Goal: Task Accomplishment & Management: Use online tool/utility

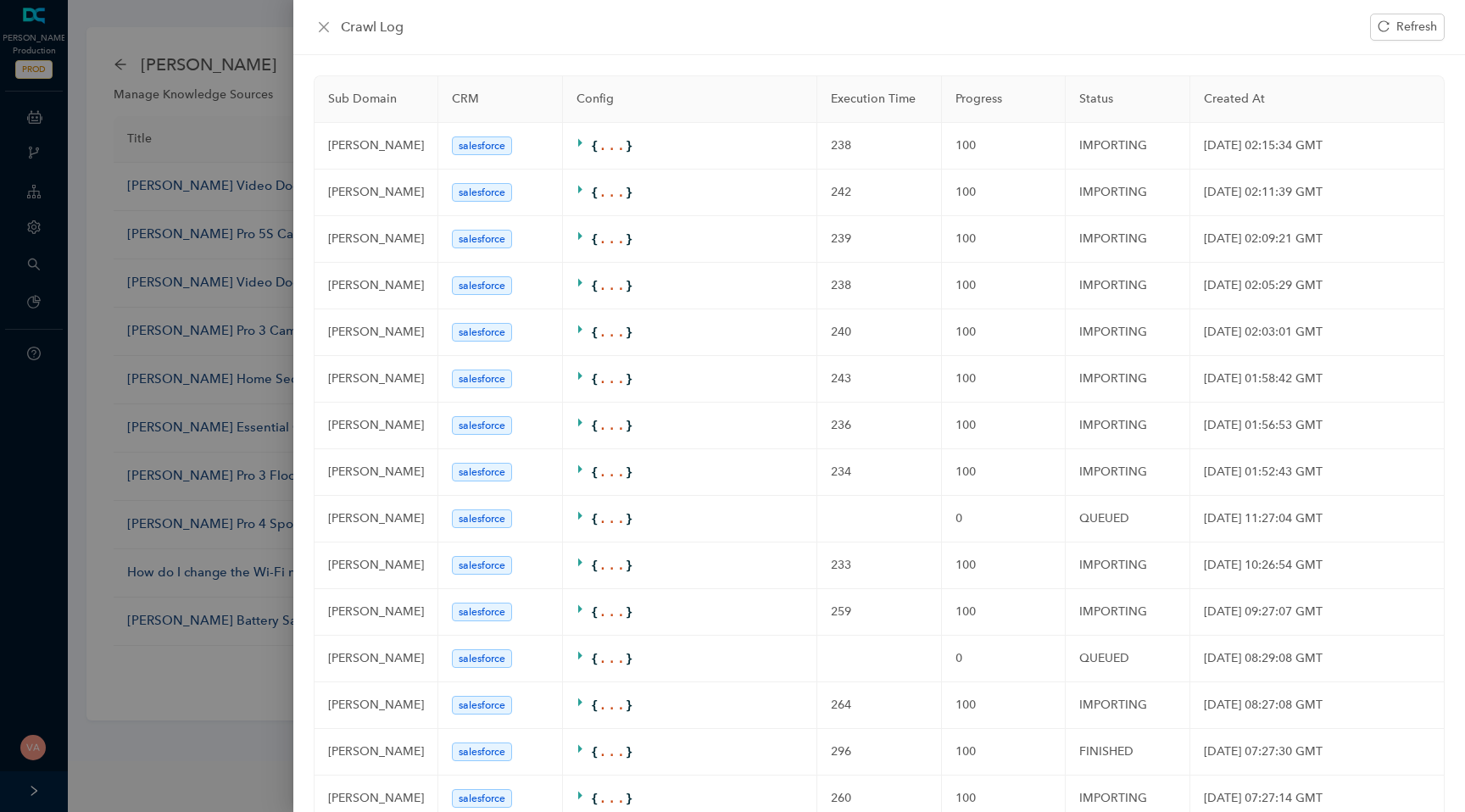
click at [280, 72] on div at bounding box center [732, 406] width 1465 height 812
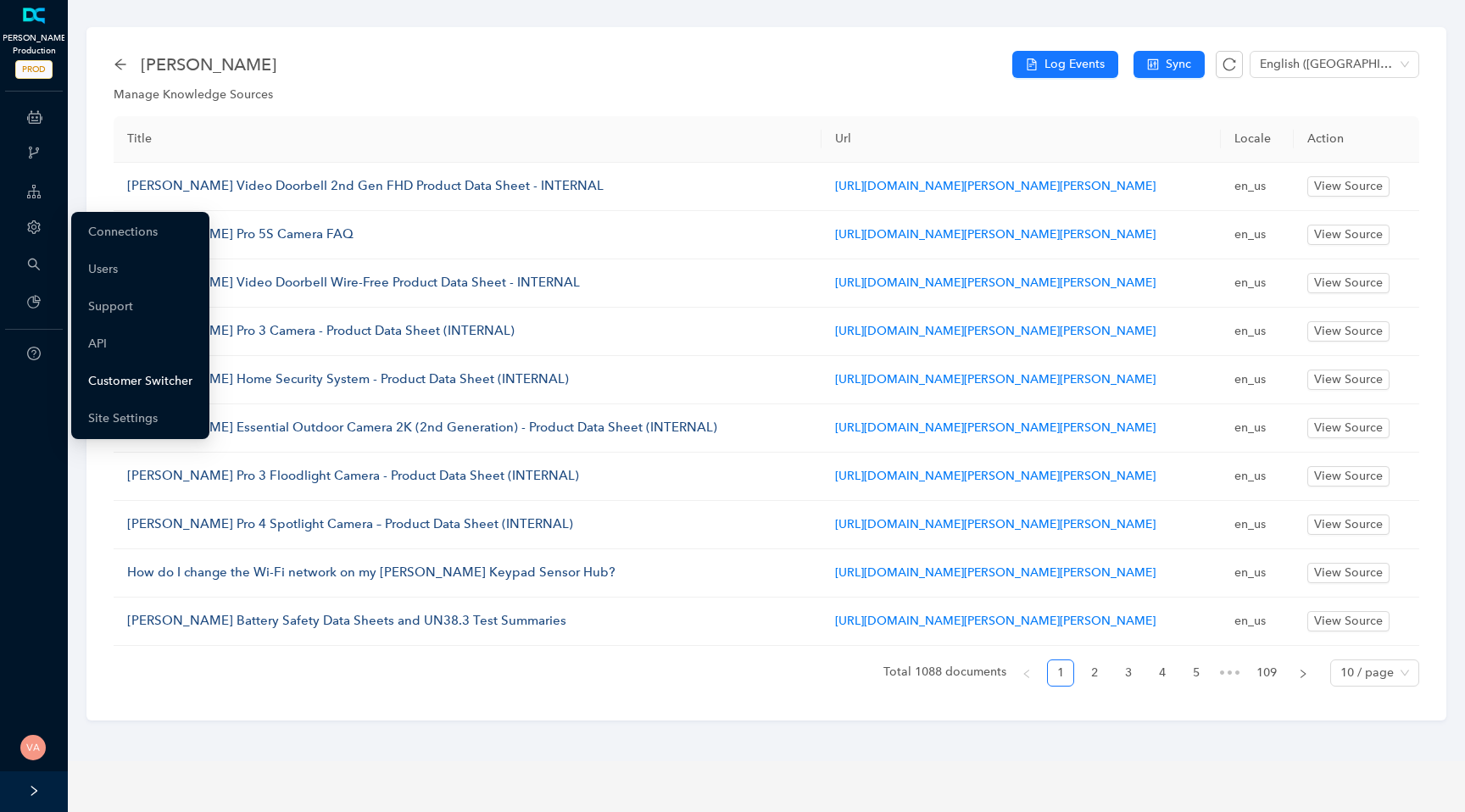
click at [133, 376] on link "Customer Switcher" at bounding box center [140, 382] width 104 height 34
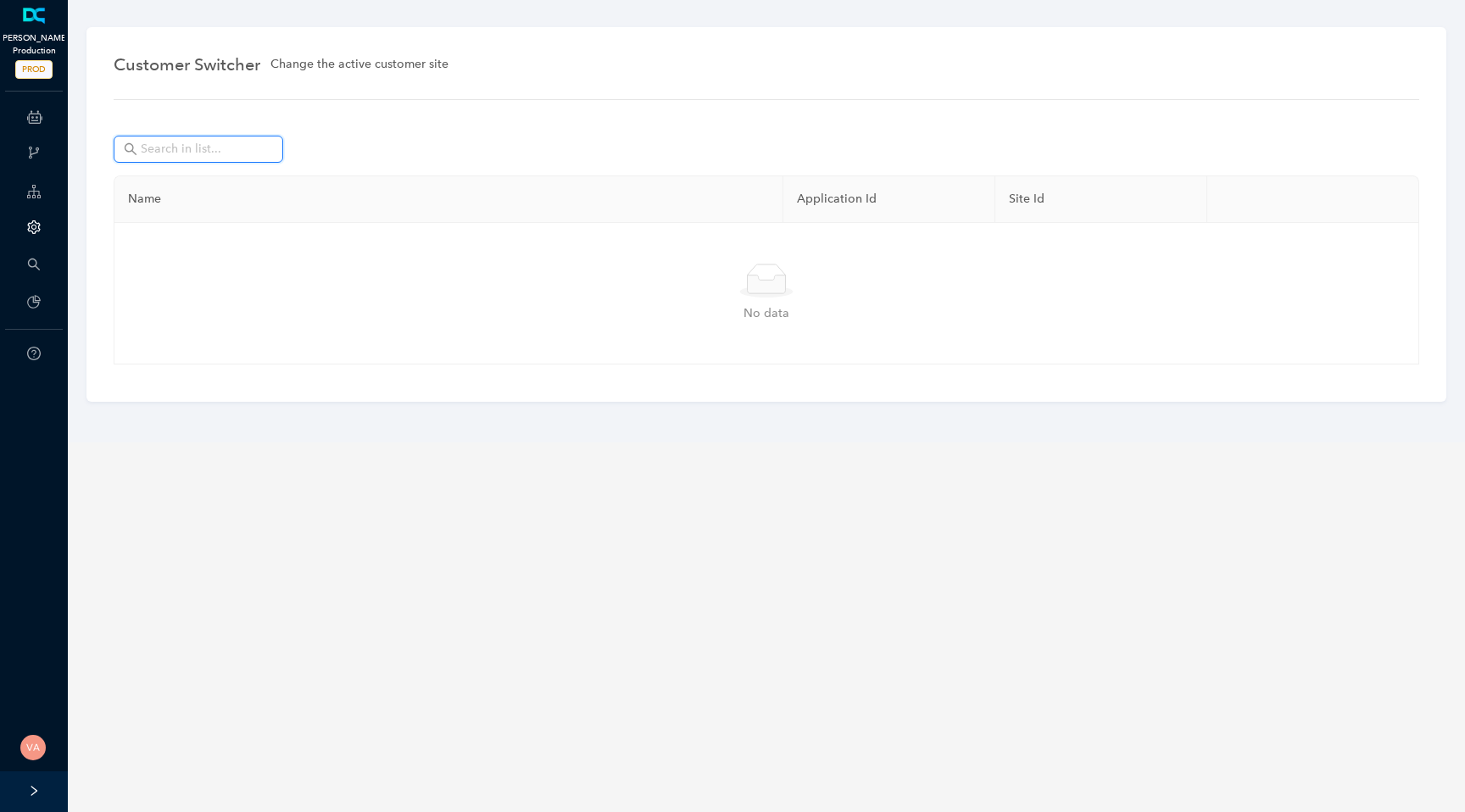
click at [157, 152] on input "text" at bounding box center [200, 150] width 119 height 19
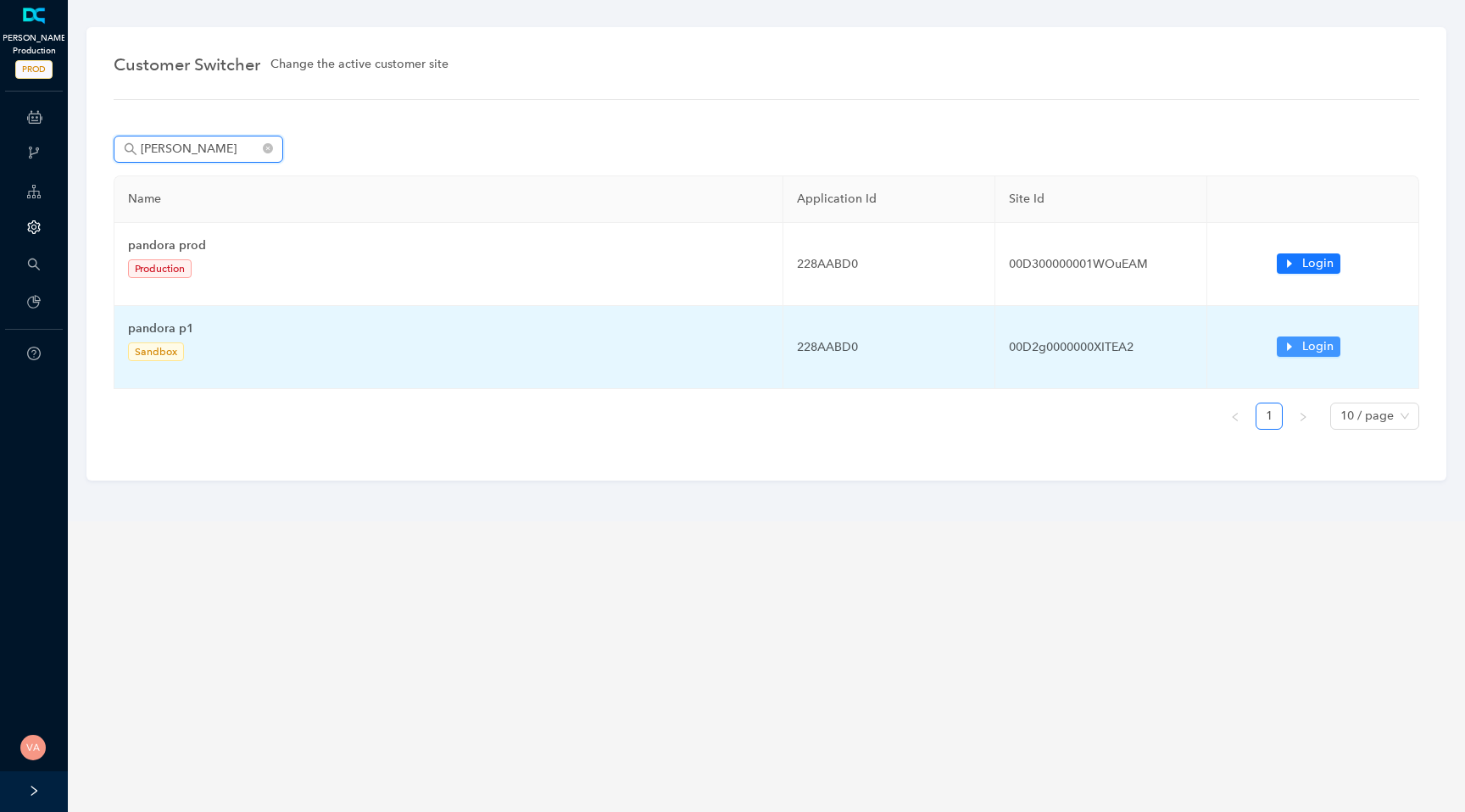
type input "[PERSON_NAME]"
click at [1324, 348] on span "Login" at bounding box center [1318, 347] width 31 height 19
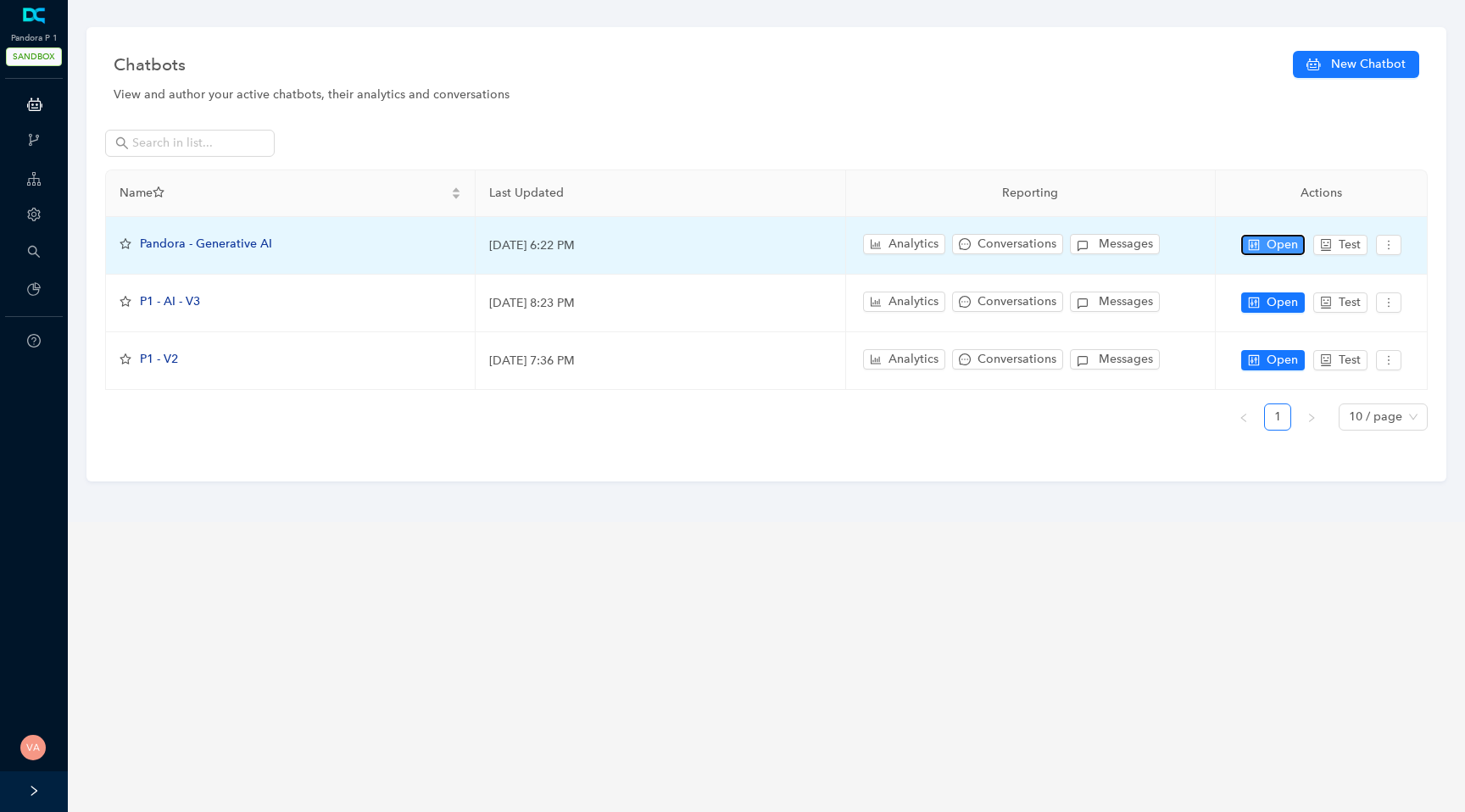
click at [1288, 241] on span "Open" at bounding box center [1282, 245] width 31 height 19
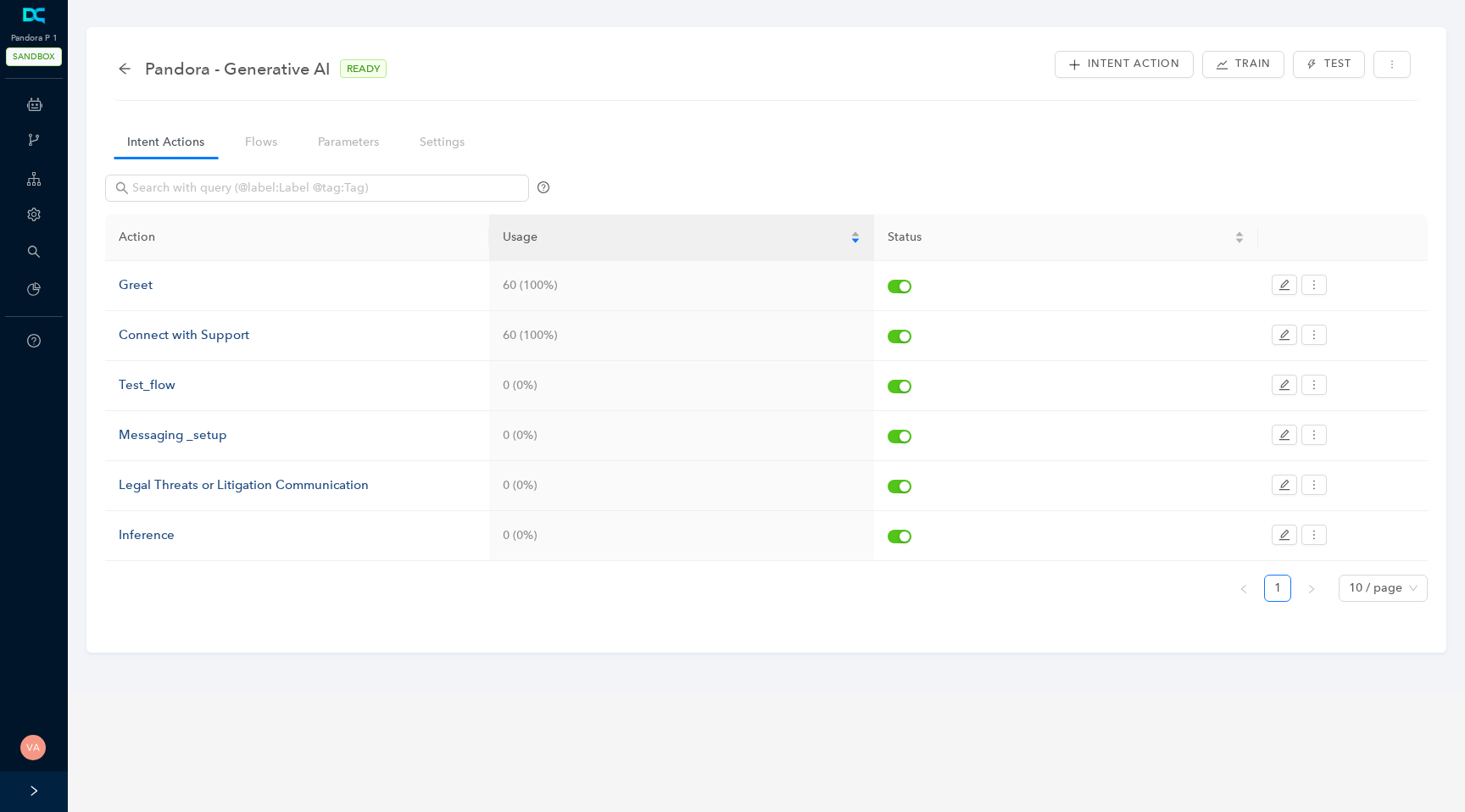
click at [261, 126] on nav "Intent Actions Flows Parameters Settings" at bounding box center [302, 142] width 396 height 49
click at [254, 135] on link "Flows" at bounding box center [261, 142] width 59 height 31
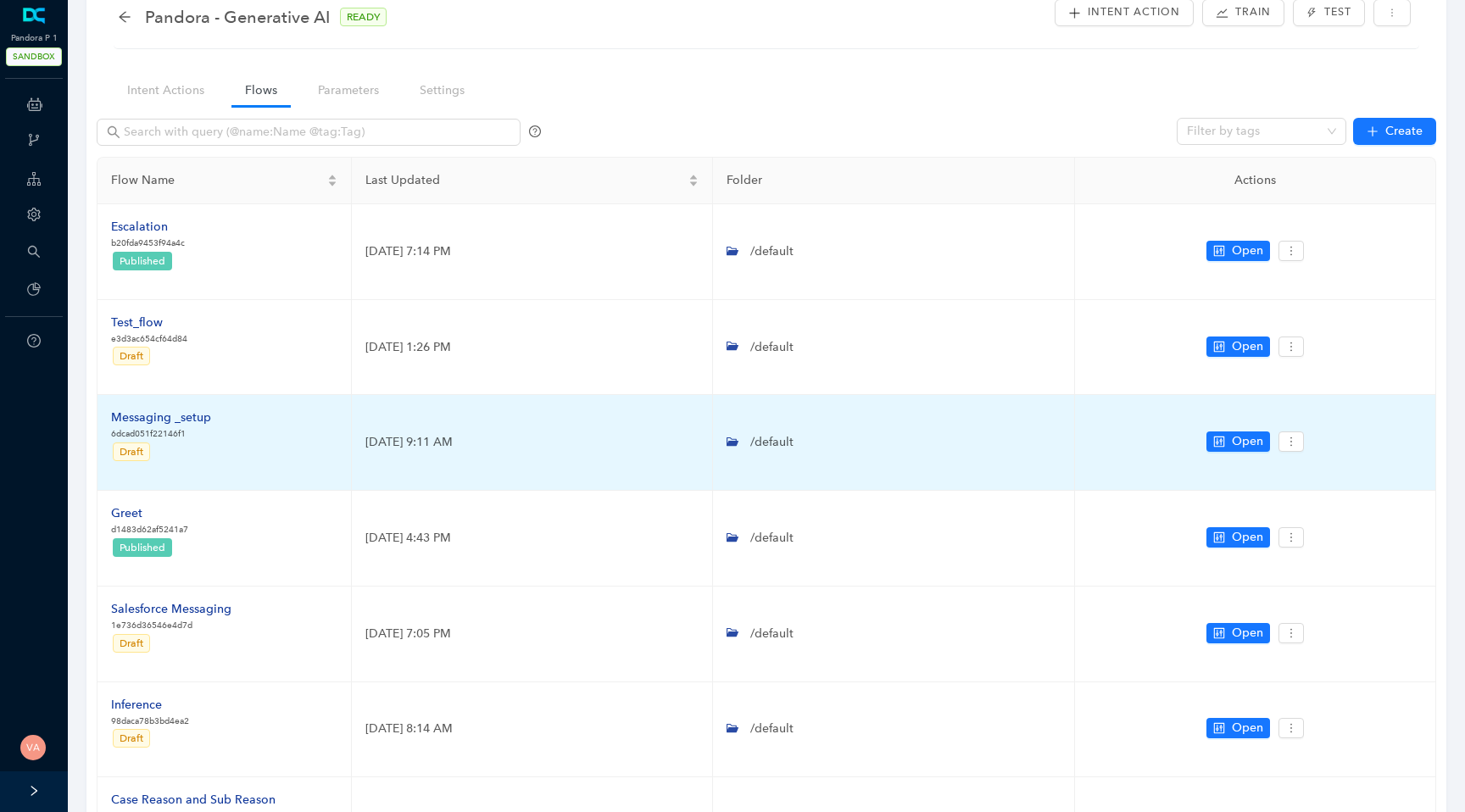
scroll to position [57, 0]
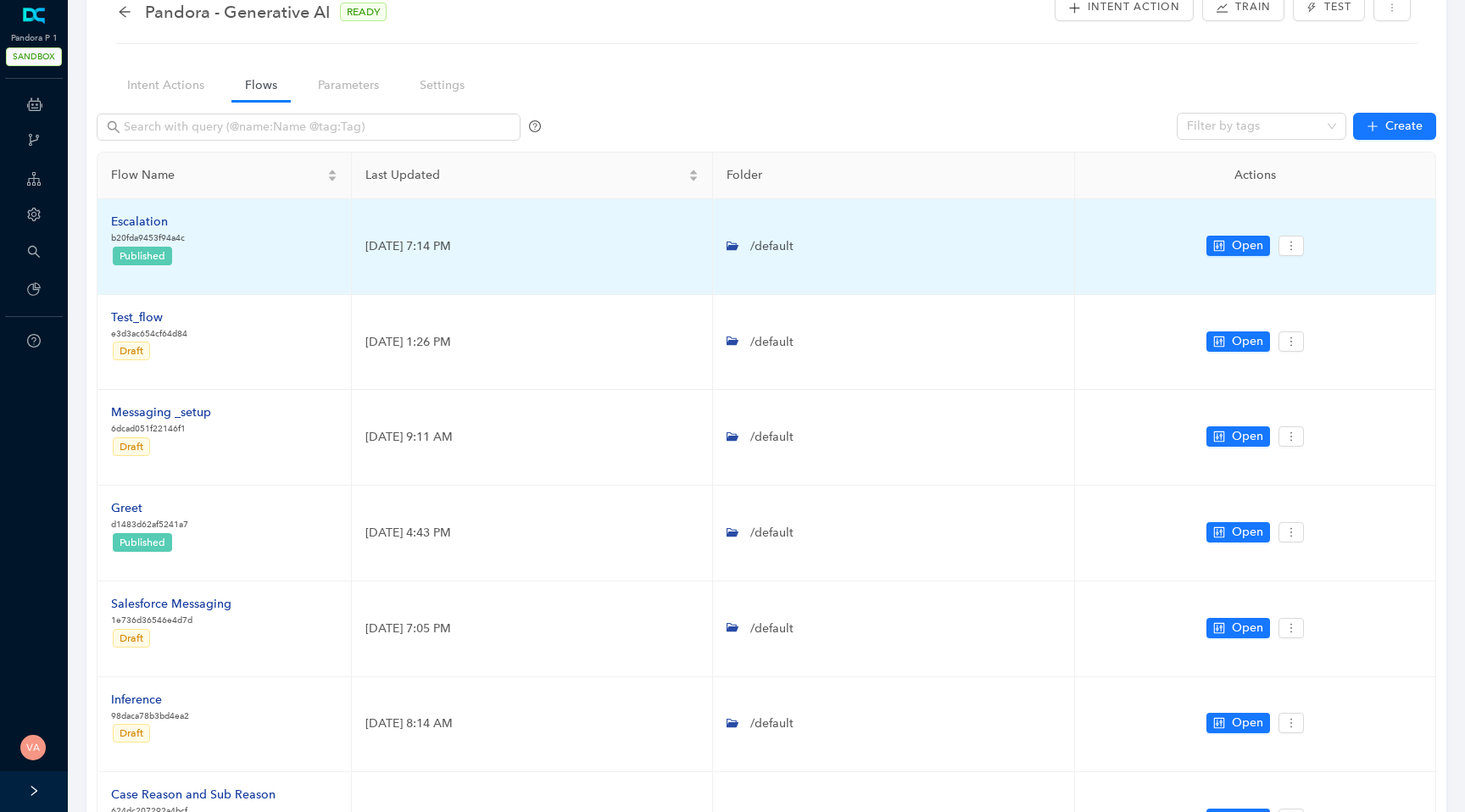
click at [148, 223] on div "Escalation" at bounding box center [148, 222] width 73 height 19
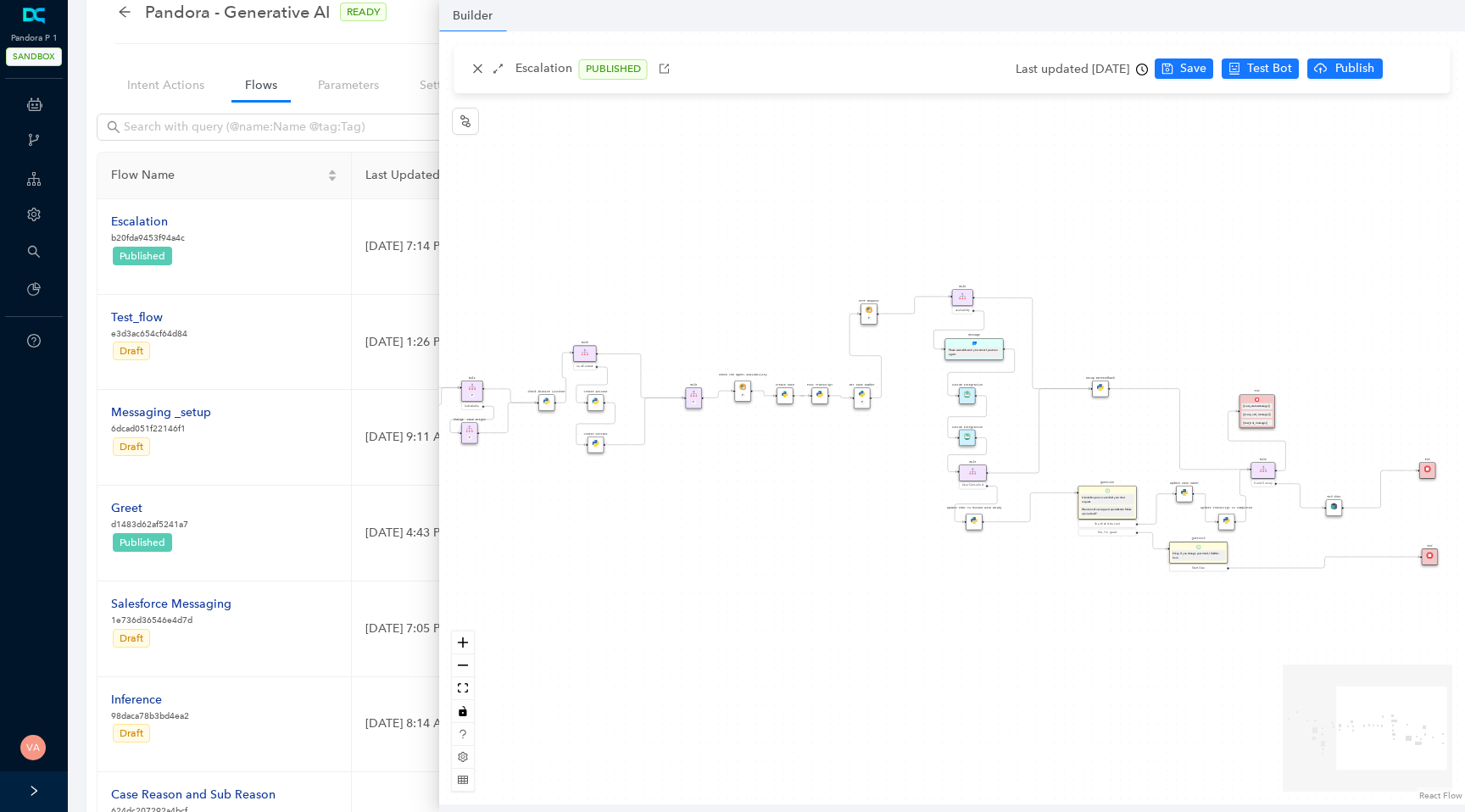
drag, startPoint x: 1096, startPoint y: 341, endPoint x: 760, endPoint y: 338, distance: 336.0
click at [760, 338] on div "Data Table Start Rule P IsAvailable Rule newContact Get Contact details First N…" at bounding box center [952, 417] width 1027 height 773
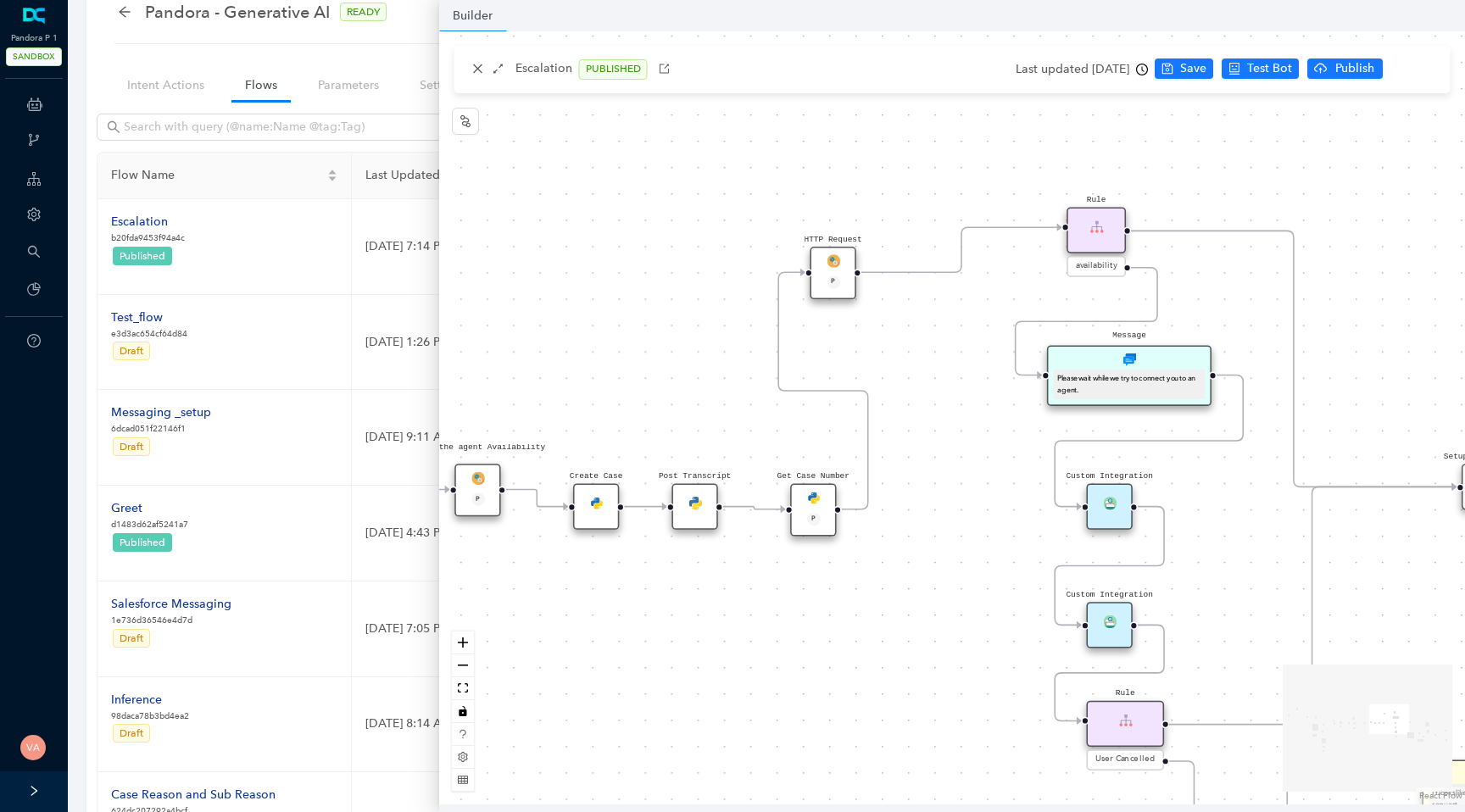
drag, startPoint x: 840, startPoint y: 333, endPoint x: 650, endPoint y: 346, distance: 190.4
click at [650, 346] on div "Data Table Start Rule P IsAvailable Rule newContact Get Contact details First N…" at bounding box center [952, 417] width 1027 height 773
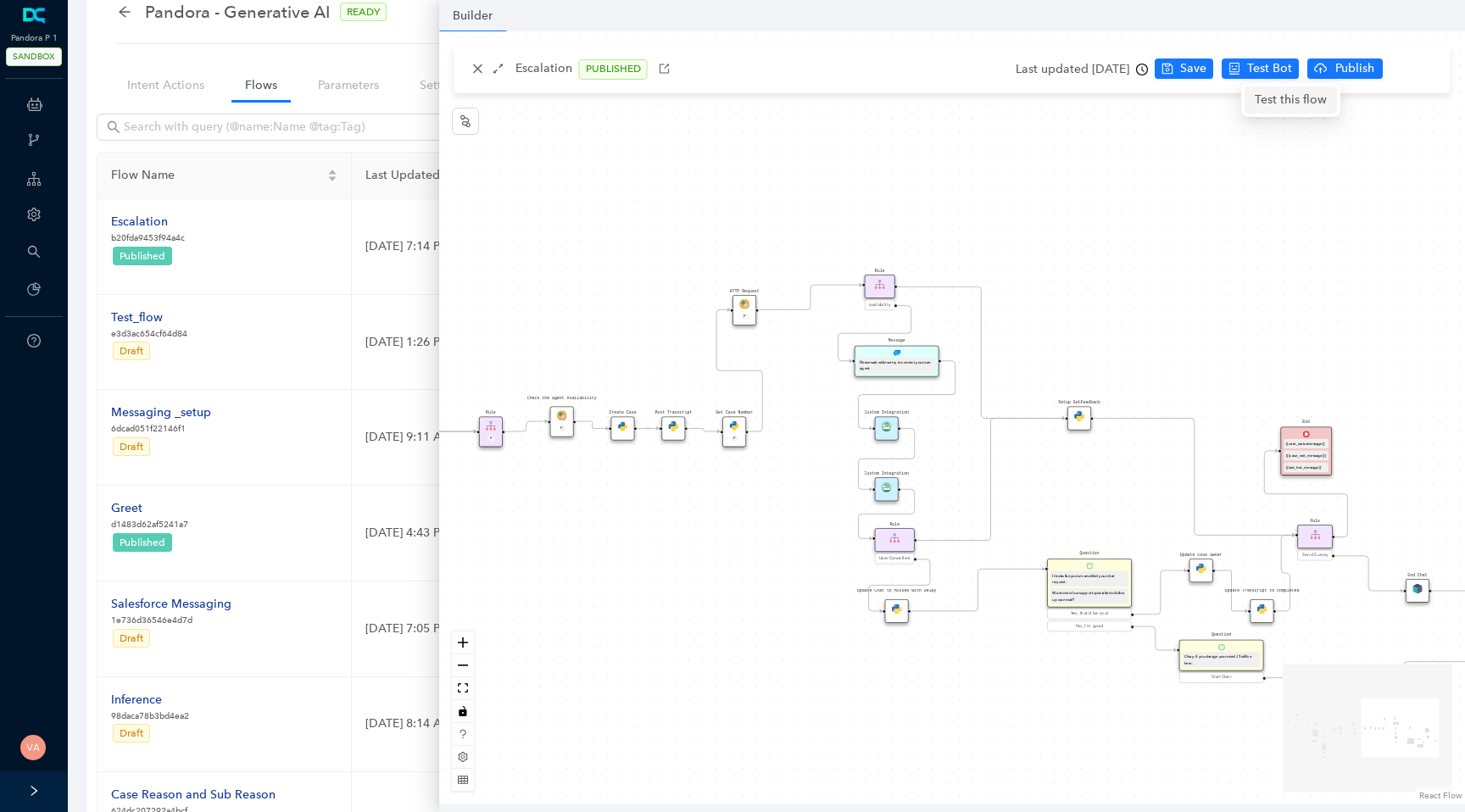
click at [1266, 101] on span "Test this flow" at bounding box center [1292, 100] width 72 height 19
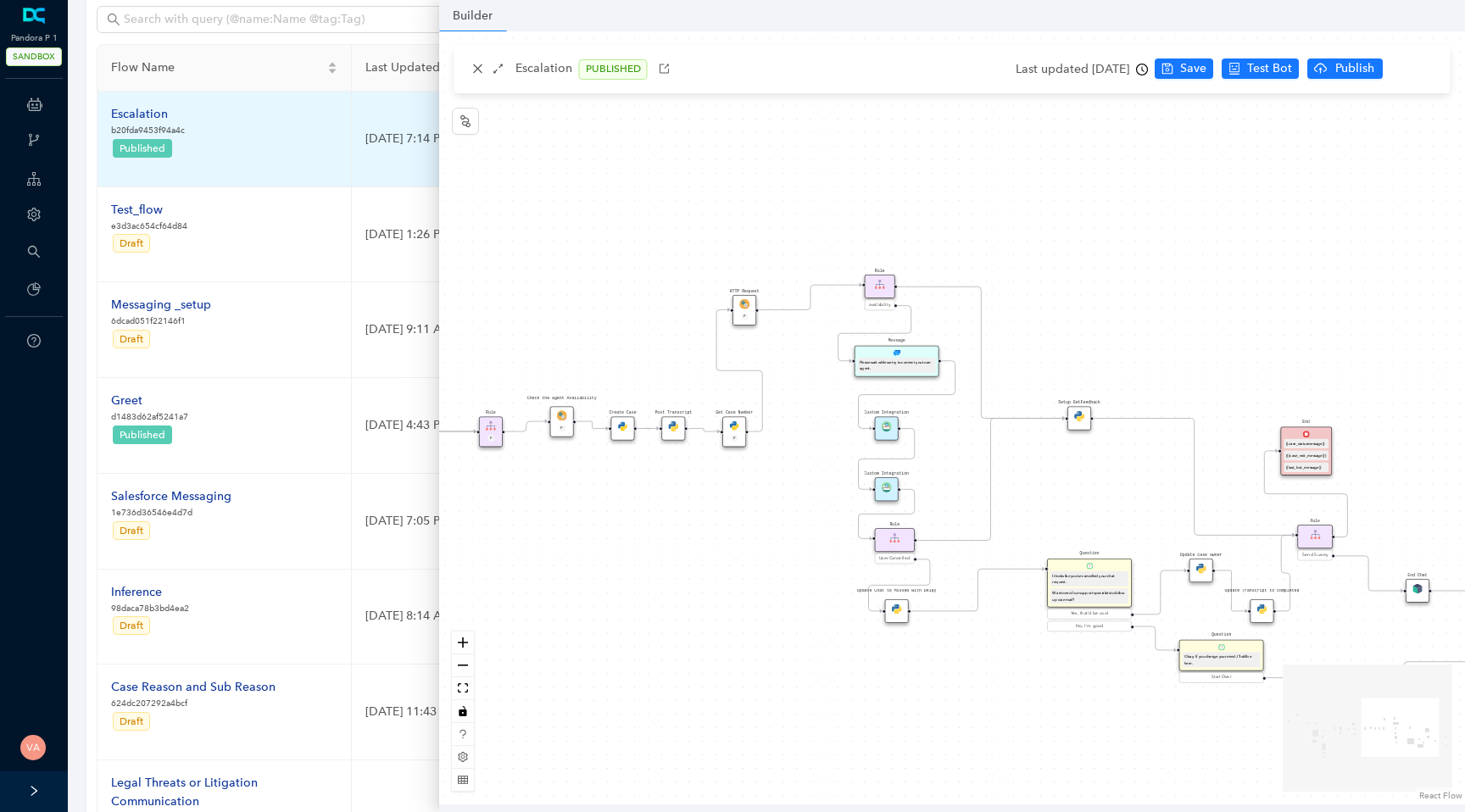
scroll to position [173, 0]
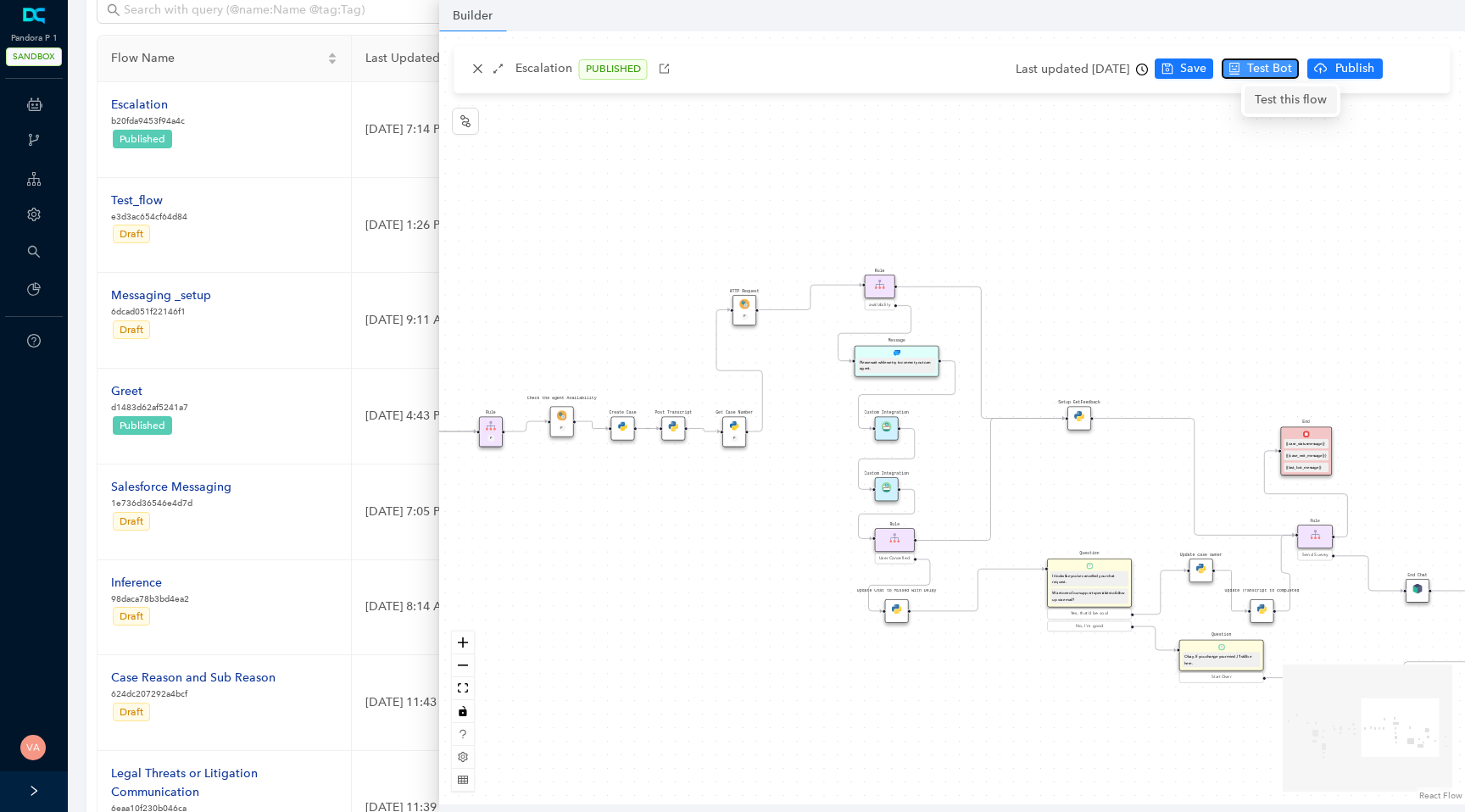
click at [1292, 77] on span "Test Bot" at bounding box center [1270, 69] width 45 height 19
click at [42, 133] on div "Webhooks" at bounding box center [34, 142] width 61 height 34
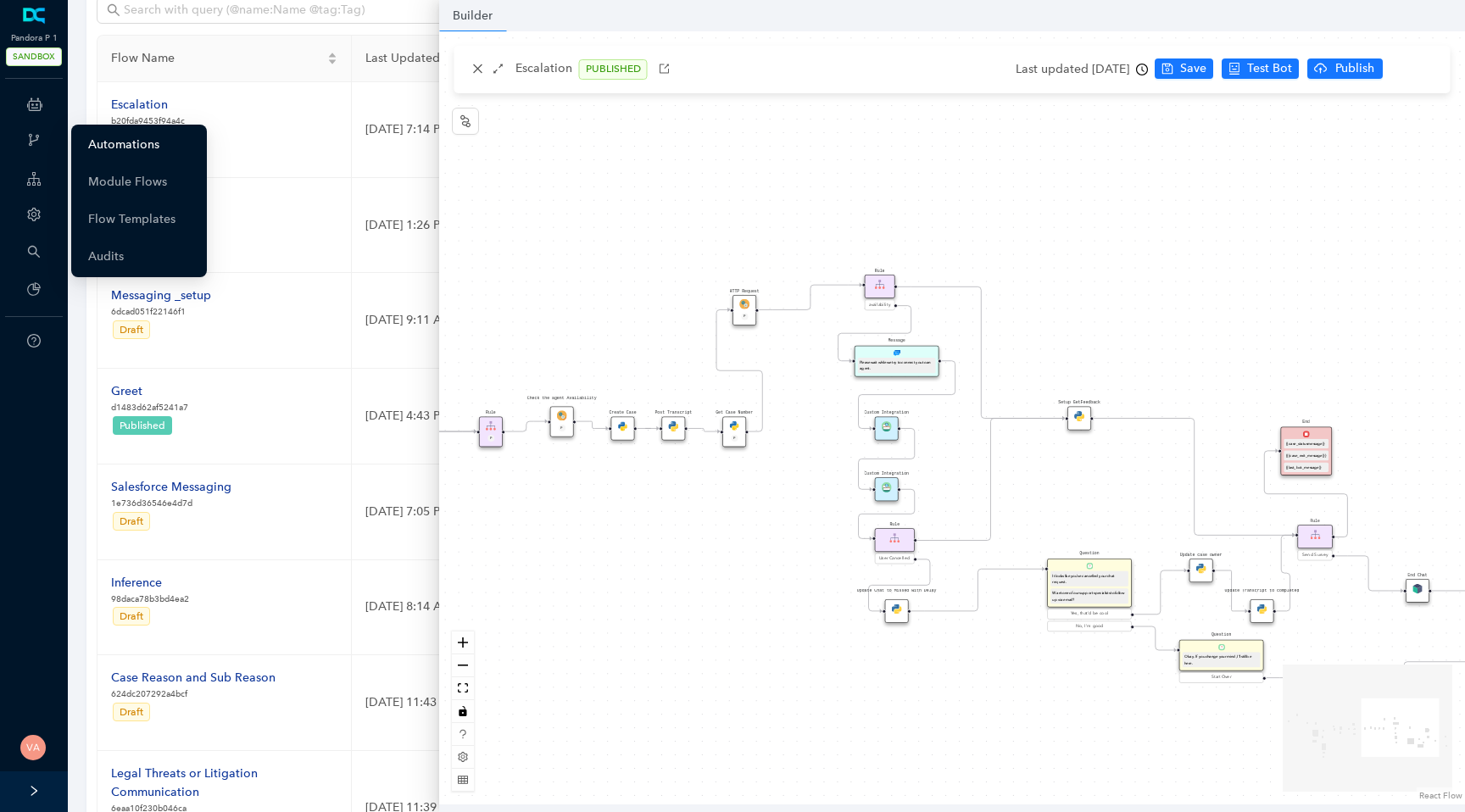
click at [150, 148] on link "Automations" at bounding box center [124, 145] width 71 height 34
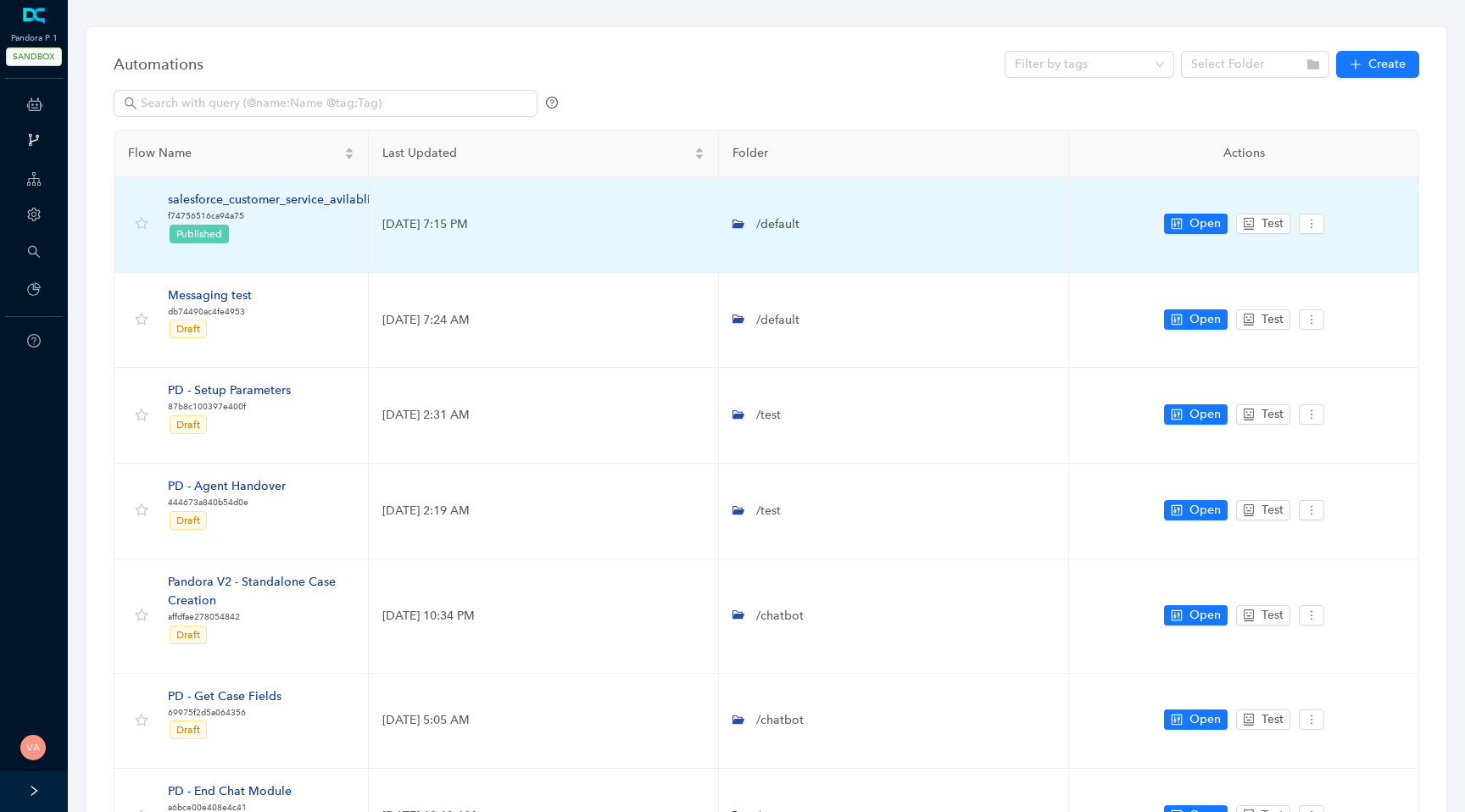
click at [314, 202] on div "salesforce_customer_service_avilablity" at bounding box center [274, 200] width 213 height 19
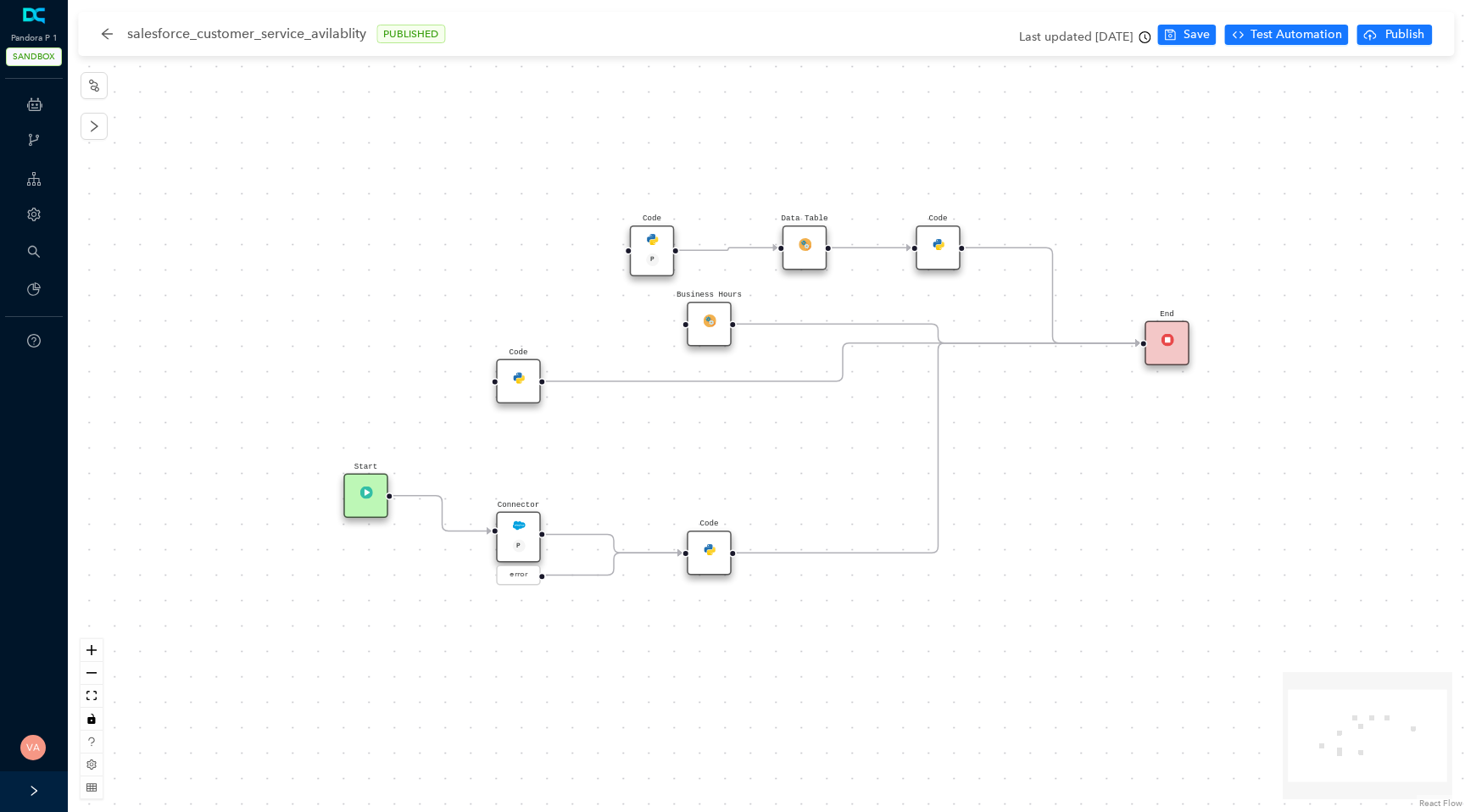
click at [515, 377] on img at bounding box center [518, 377] width 12 height 12
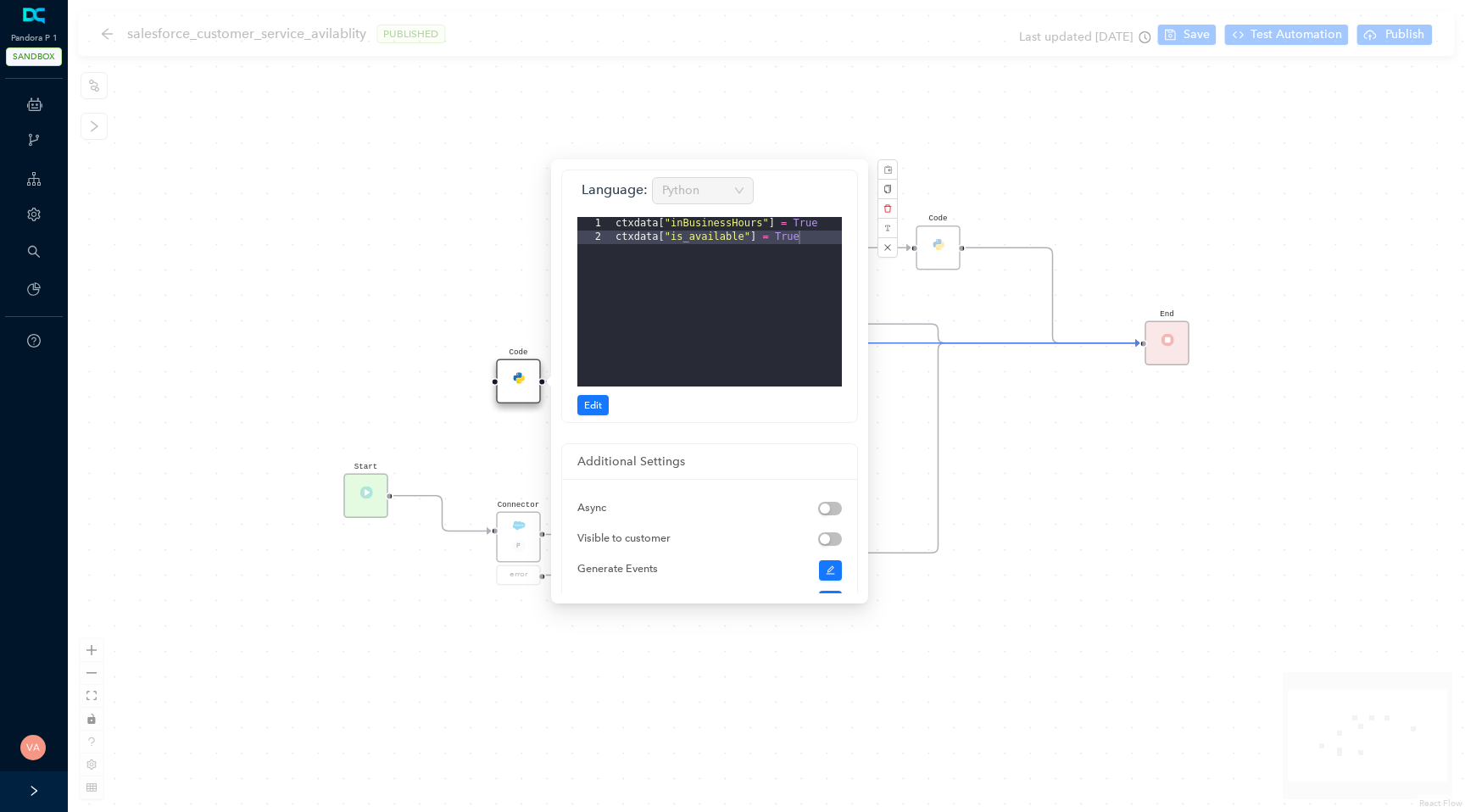
click at [463, 448] on div "Start Code P Data Table End Code Business Hours Connector P error Code Code" at bounding box center [766, 406] width 1397 height 812
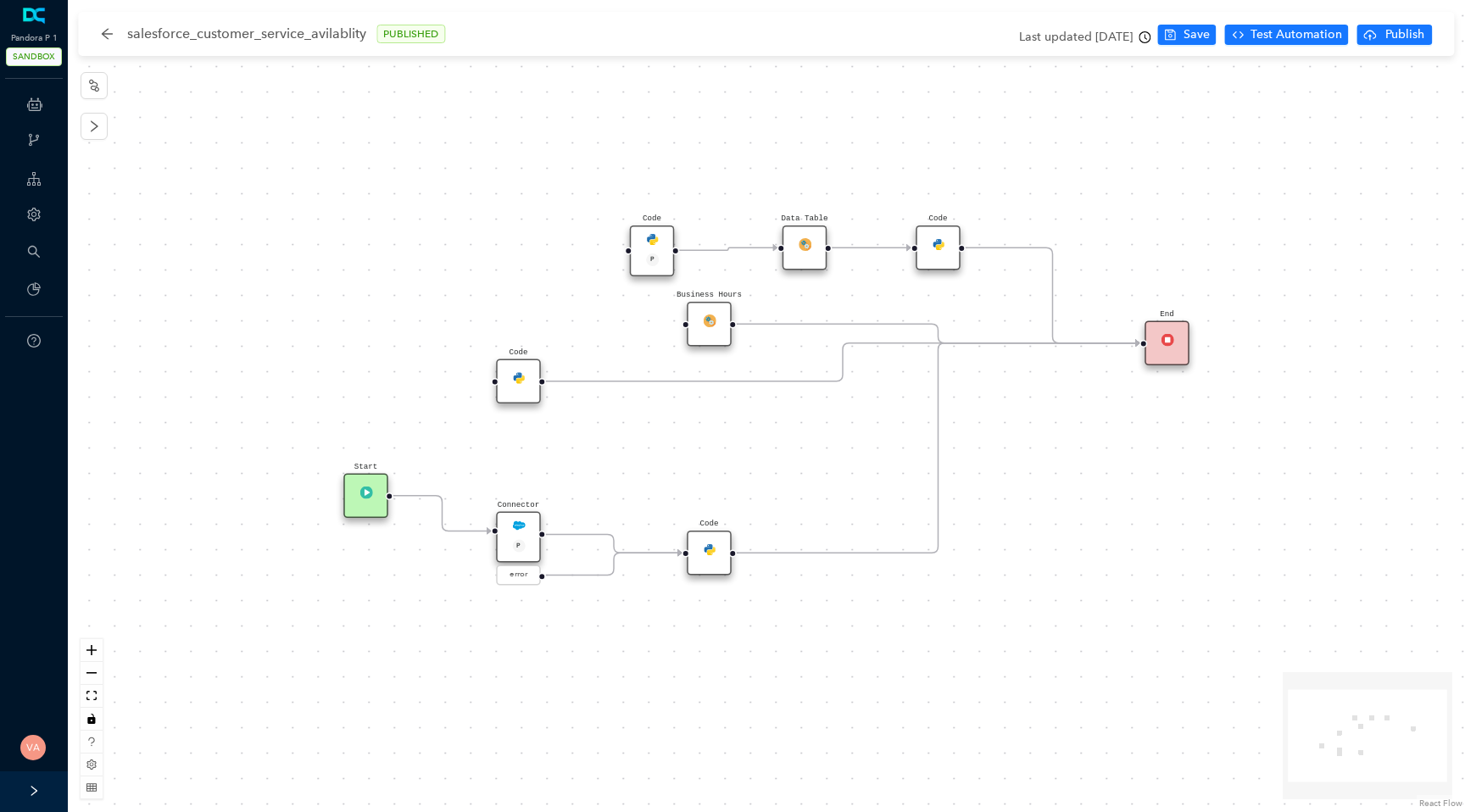
click at [440, 501] on icon "Edge from reactflownode_dc41072a-779f-4e7e-b252-e42bdb0dcf12 to reactflownode_a…" at bounding box center [442, 513] width 98 height 35
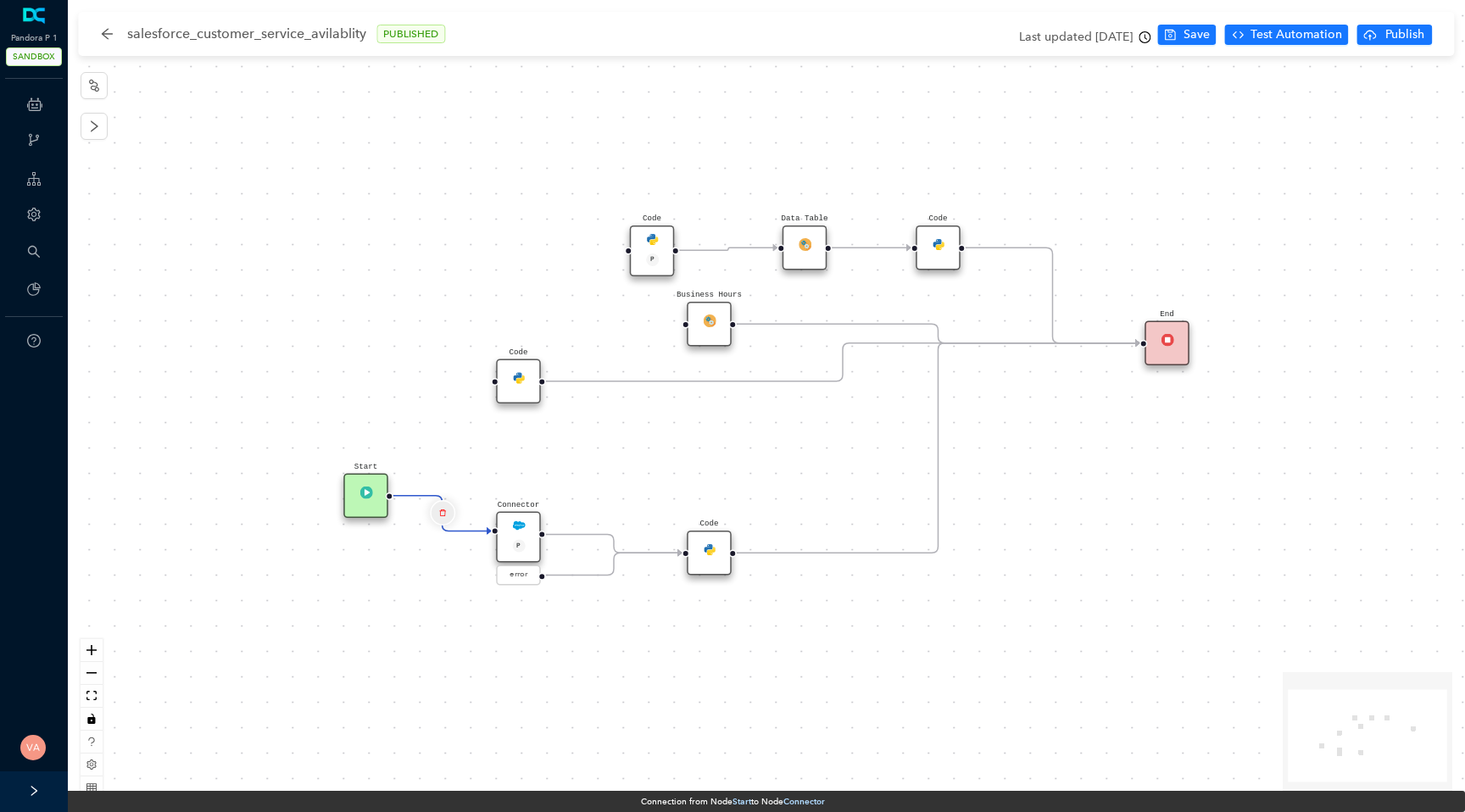
click at [449, 510] on button "Edge from reactflownode_dc41072a-779f-4e7e-b252-e42bdb0dcf12 to reactflownode_a…" at bounding box center [442, 514] width 26 height 26
click at [538, 468] on span "Yes" at bounding box center [543, 471] width 19 height 19
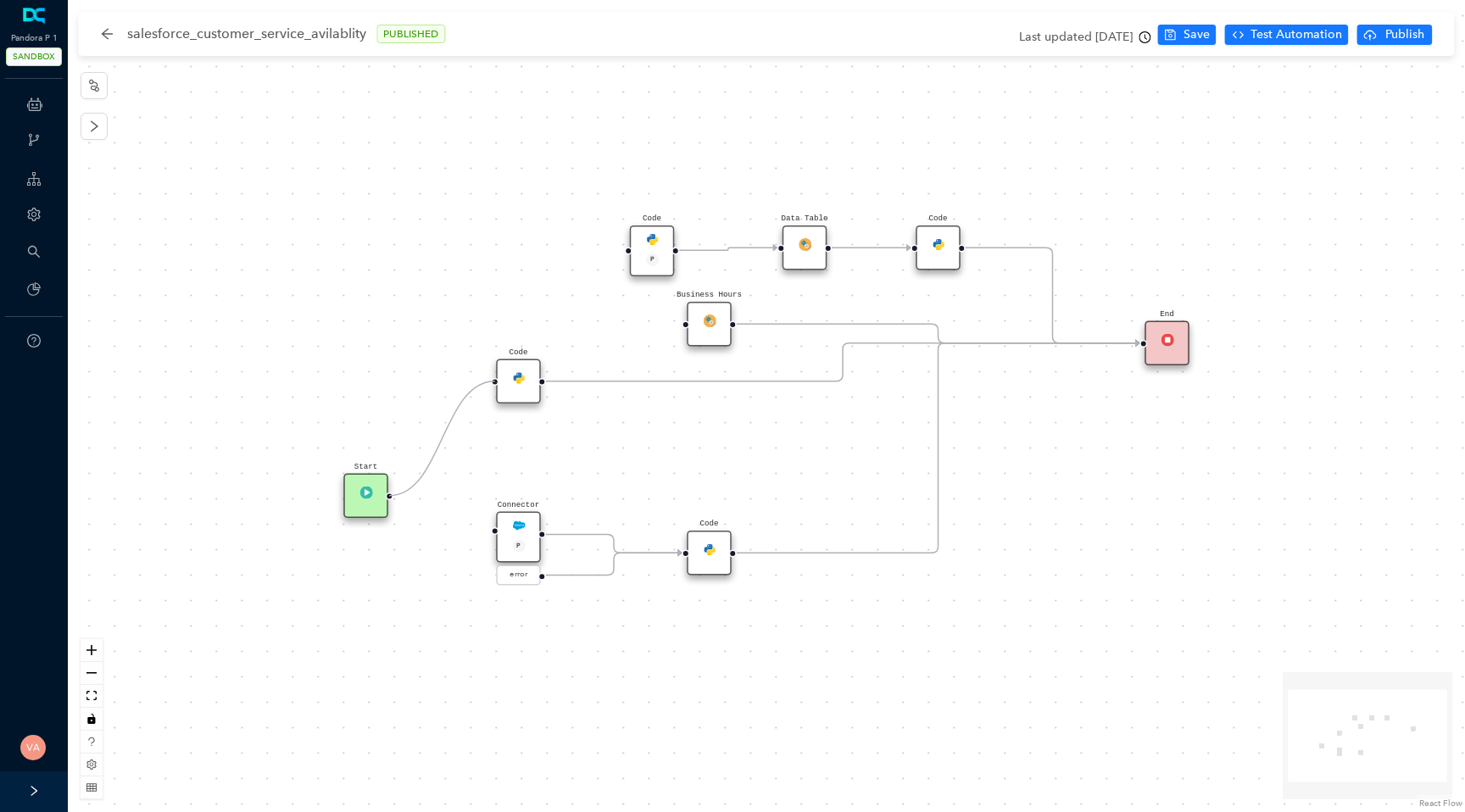
drag, startPoint x: 391, startPoint y: 497, endPoint x: 494, endPoint y: 368, distance: 165.1
click at [494, 368] on div "Start Code P Data Table End Code Business Hours Connector P error Code Code" at bounding box center [766, 406] width 1397 height 812
click at [519, 356] on pre "Code" at bounding box center [519, 353] width 19 height 11
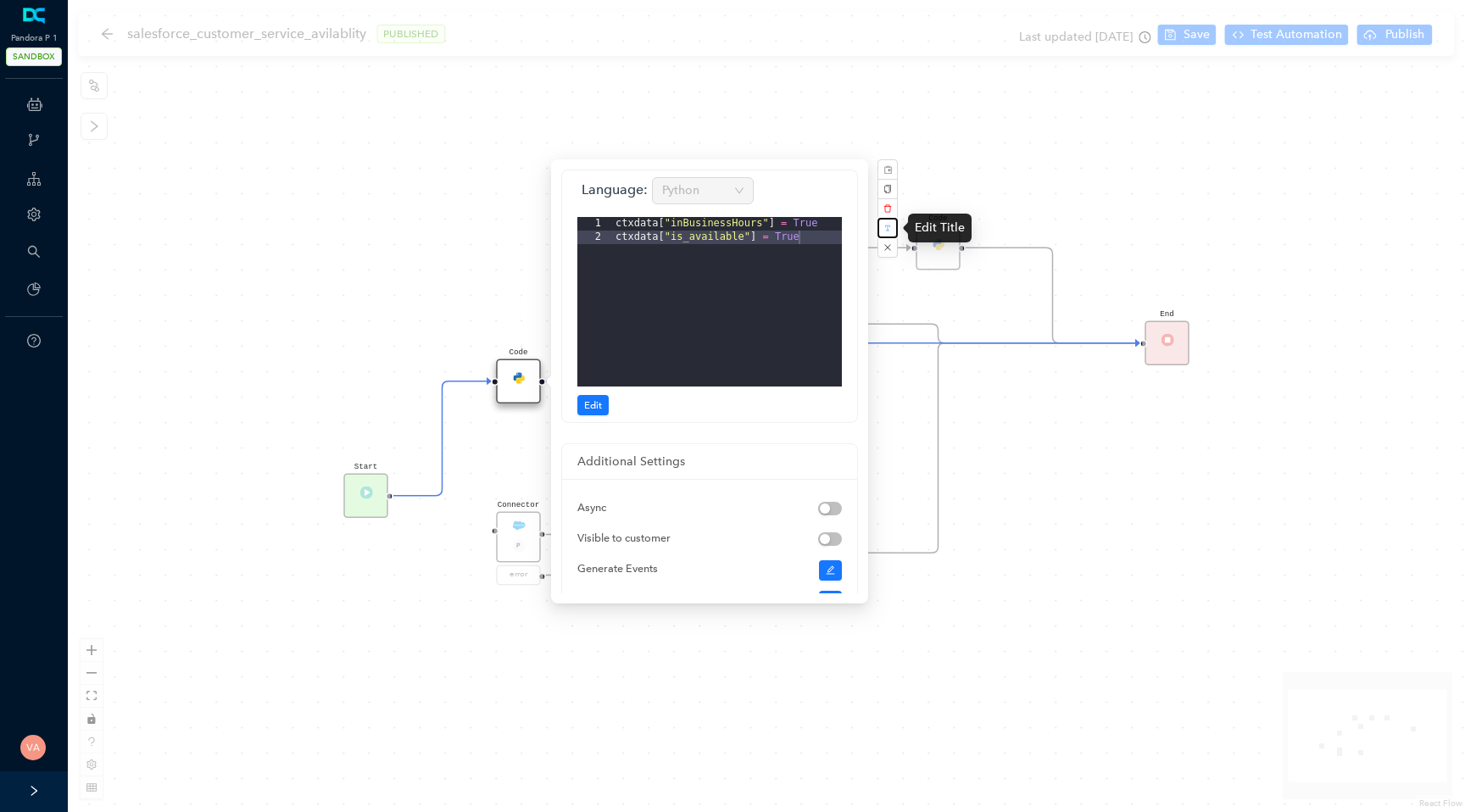
click at [888, 225] on icon "button" at bounding box center [887, 228] width 5 height 6
type input "C"
type input "Testing Override"
click at [961, 193] on span "Update" at bounding box center [957, 188] width 28 height 13
click at [505, 447] on div "Start Code P Data Table End Code Business Hours Connector P error Code Testing …" at bounding box center [766, 406] width 1397 height 812
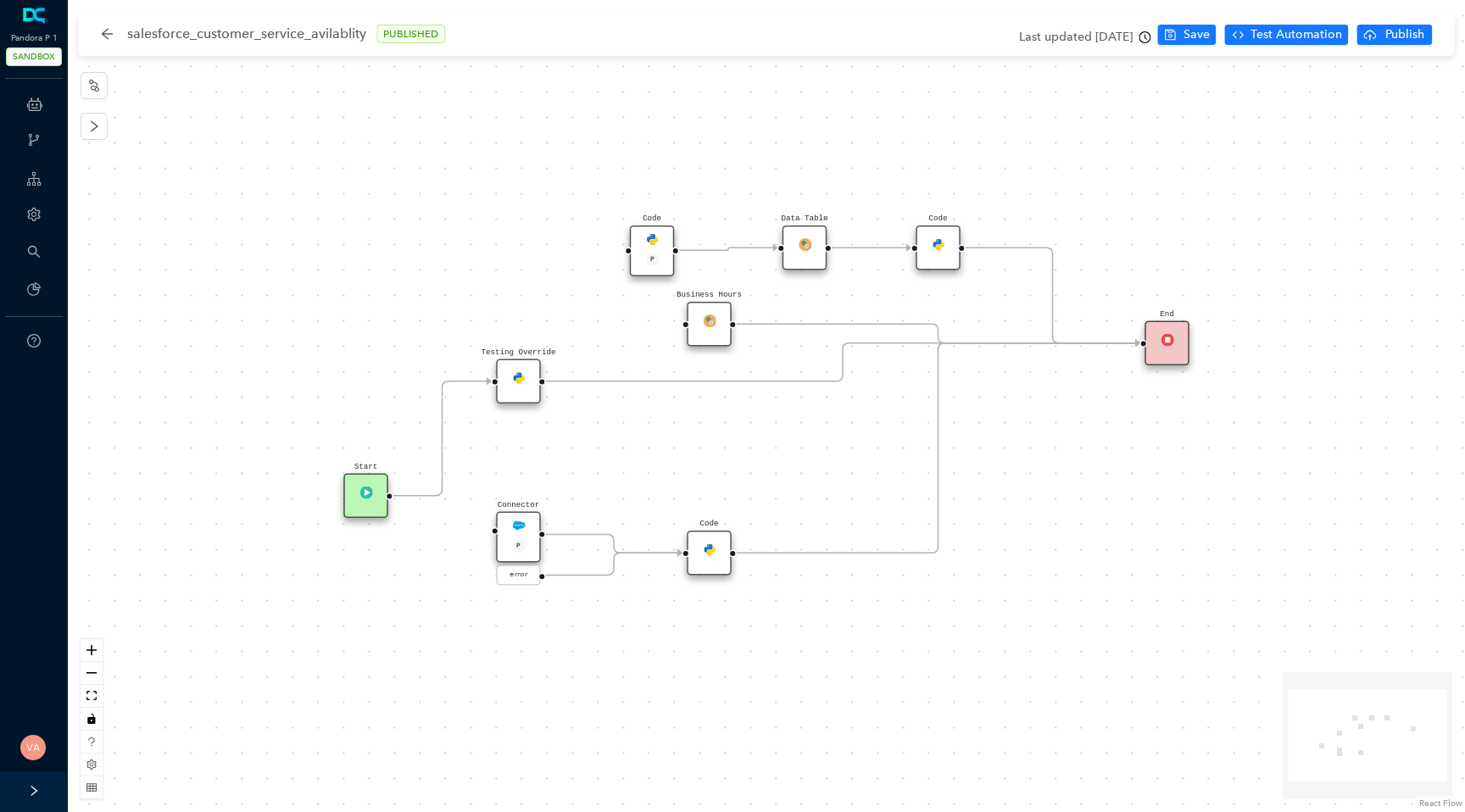
click at [512, 527] on img at bounding box center [518, 525] width 12 height 12
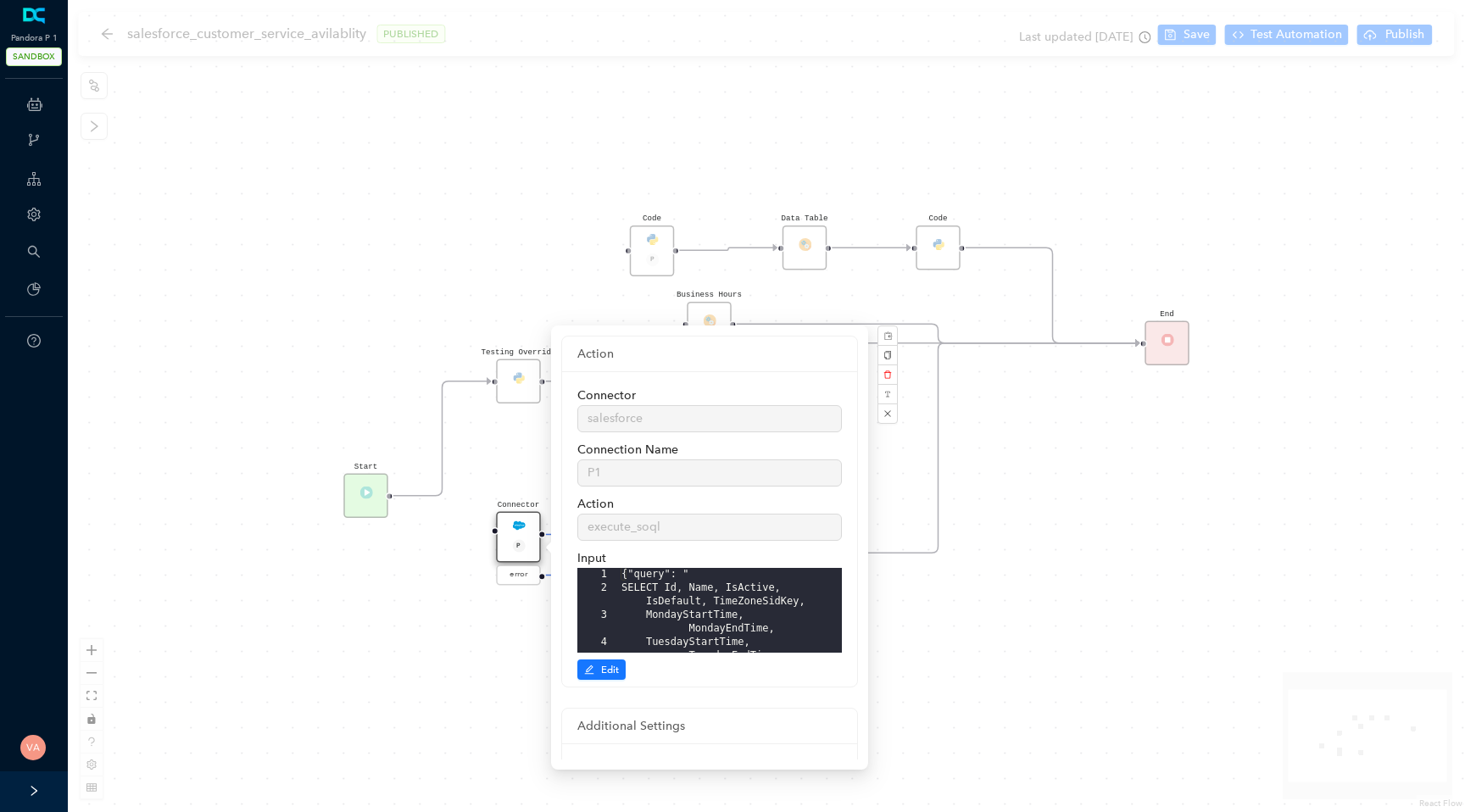
click at [464, 481] on div "Start Code P Data Table End Code Business Hours Connector P error Code Testing …" at bounding box center [766, 406] width 1397 height 812
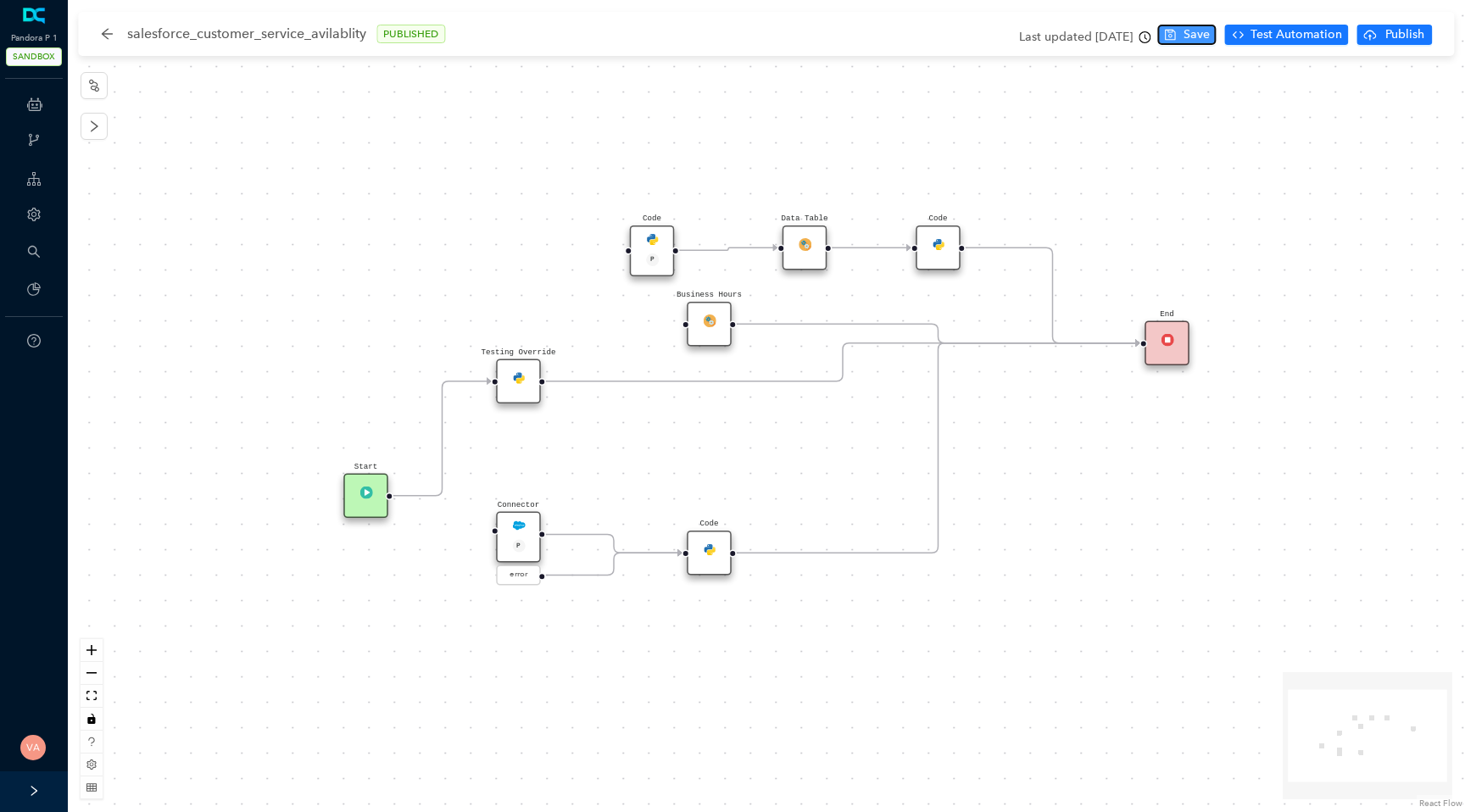
click at [1193, 28] on span "Save" at bounding box center [1197, 35] width 27 height 19
click at [519, 376] on img at bounding box center [518, 377] width 12 height 12
